Goal: Transaction & Acquisition: Subscribe to service/newsletter

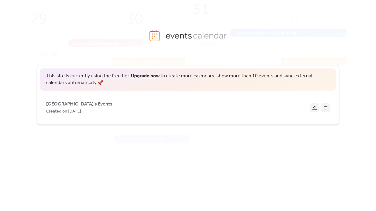
click at [146, 75] on link "Upgrade now" at bounding box center [145, 75] width 29 height 9
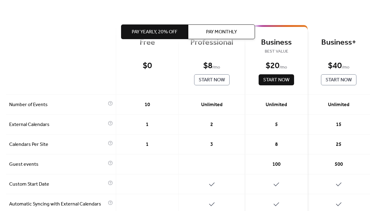
scroll to position [25, 0]
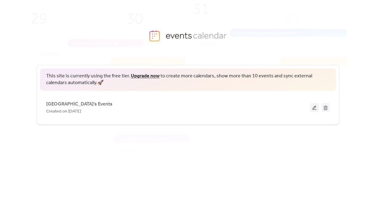
click at [172, 148] on div "This site is currently using the free tier. Upgrade now to create more calendar…" at bounding box center [188, 129] width 318 height 148
click at [134, 169] on div "This site is currently using the free tier. Upgrade now to create more calendar…" at bounding box center [188, 129] width 318 height 148
